Goal: Transaction & Acquisition: Purchase product/service

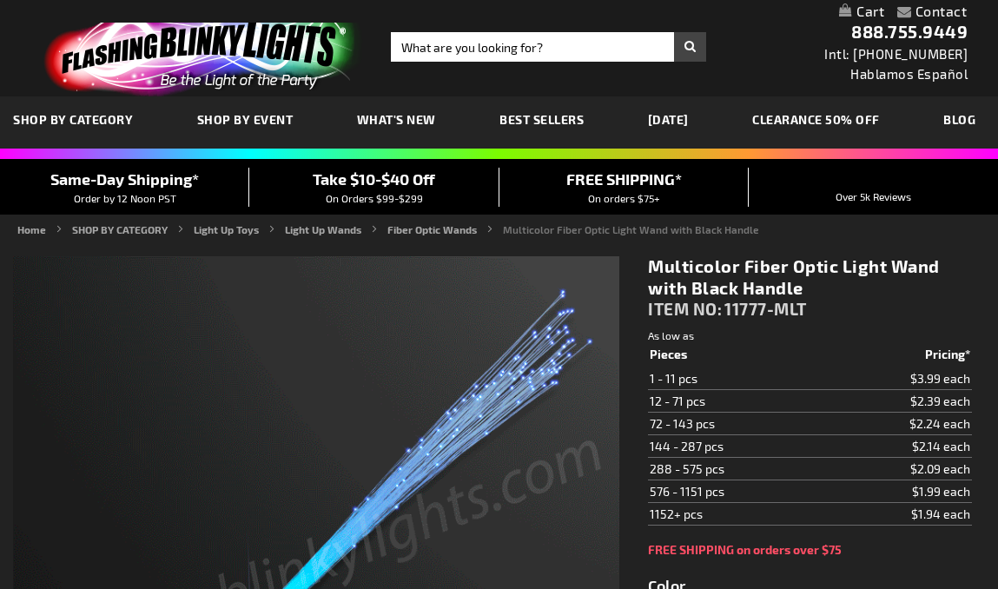
type input "5659"
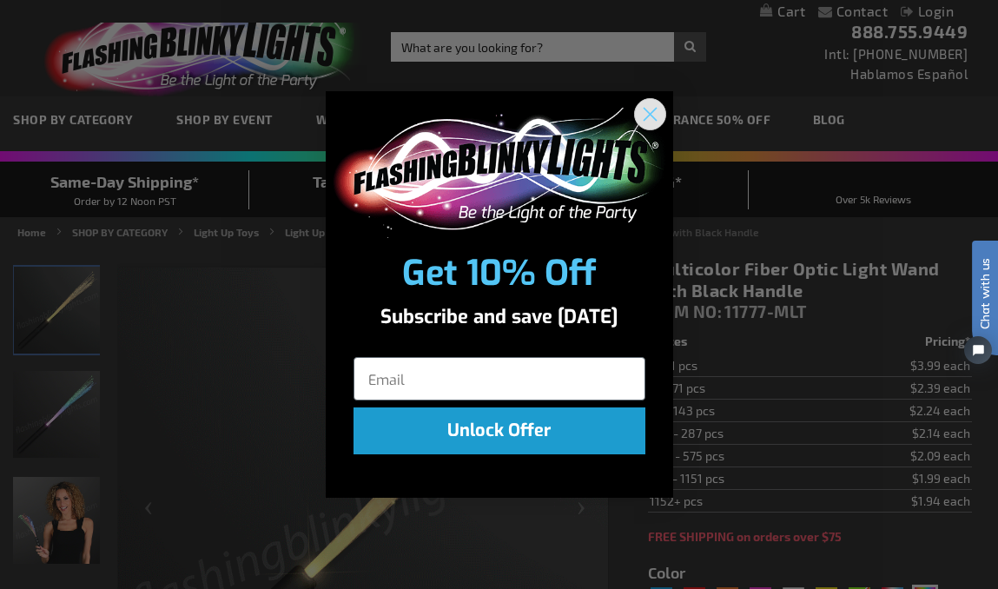
click at [653, 109] on icon "Close dialog" at bounding box center [649, 114] width 12 height 12
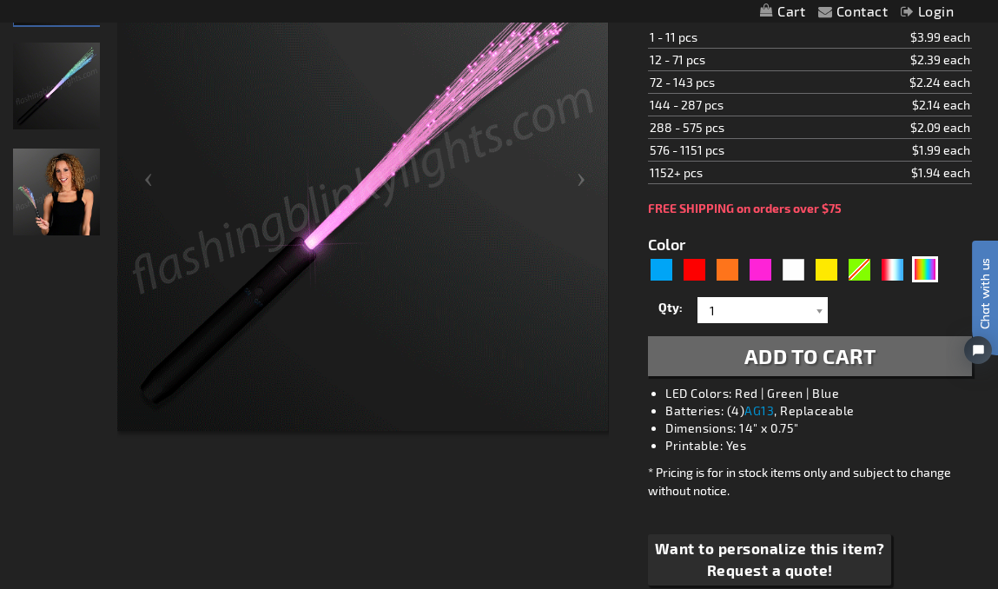
scroll to position [351, 0]
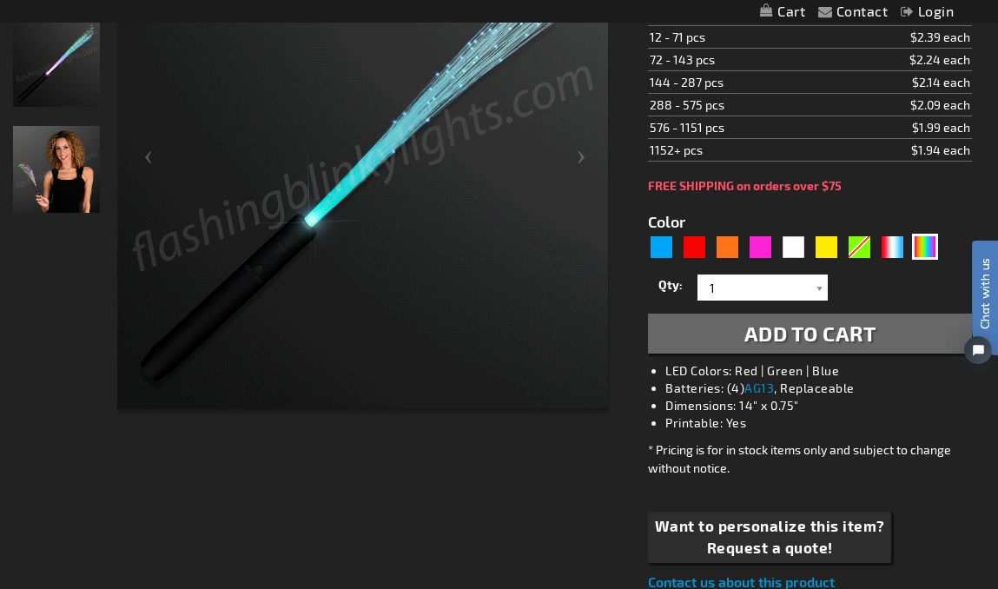
click at [801, 337] on span "Add to Cart" at bounding box center [810, 332] width 132 height 25
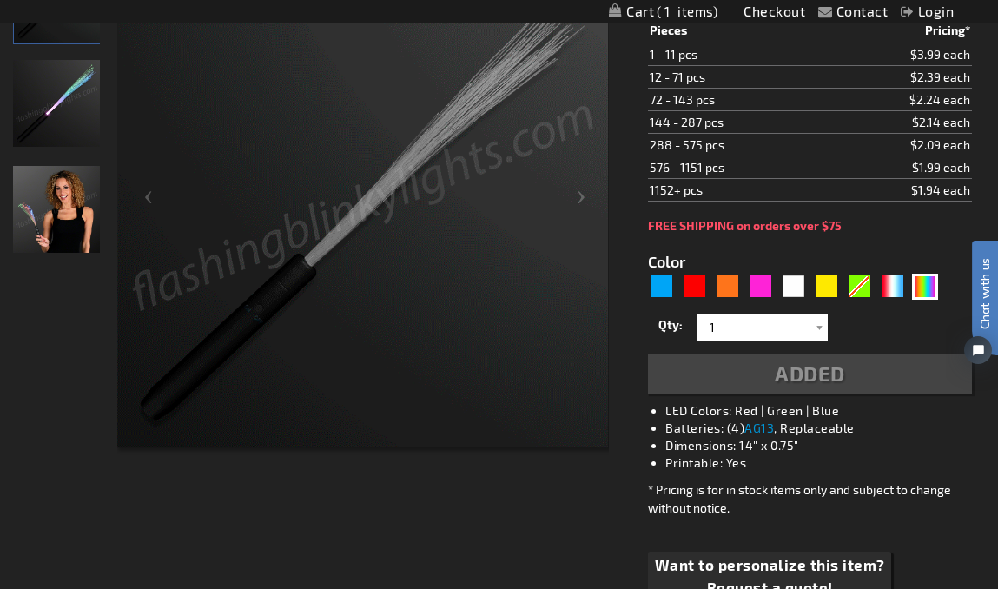
scroll to position [390, 0]
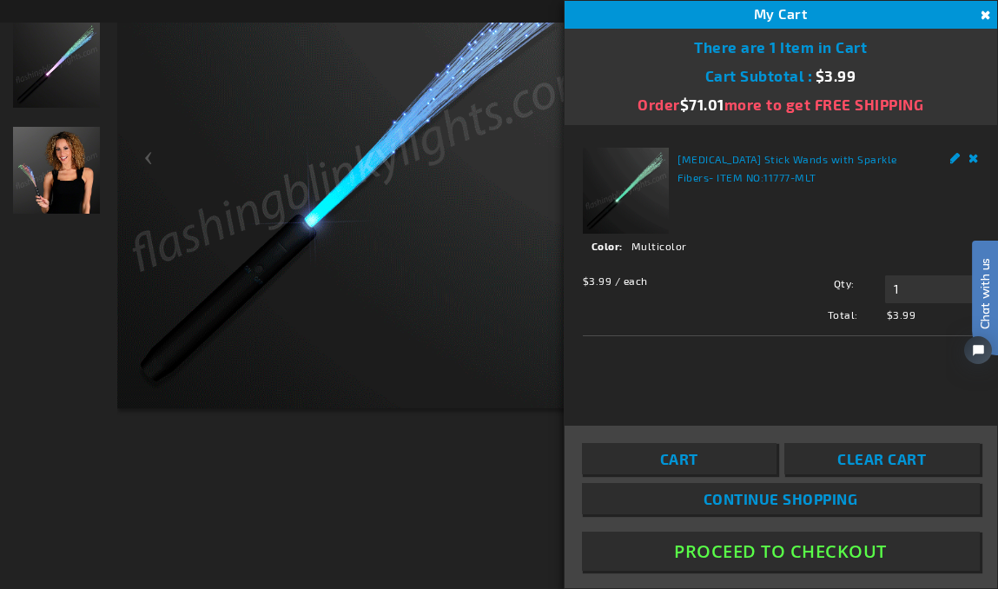
click at [742, 502] on span "Continue Shopping" at bounding box center [780, 498] width 155 height 17
